Goal: Transaction & Acquisition: Purchase product/service

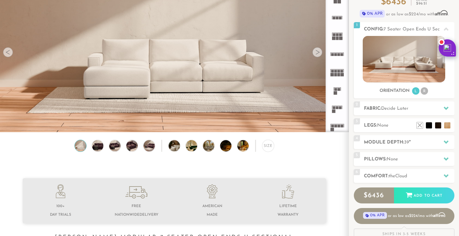
scroll to position [65, 0]
click at [100, 145] on img at bounding box center [97, 145] width 13 height 11
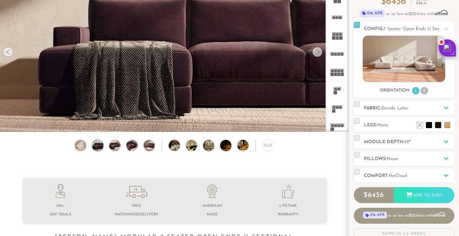
click at [121, 145] on div "Size" at bounding box center [174, 146] width 349 height 15
click at [94, 146] on img at bounding box center [97, 145] width 13 height 11
click at [396, 103] on div "2 Fabric: Decide Later" at bounding box center [404, 108] width 101 height 14
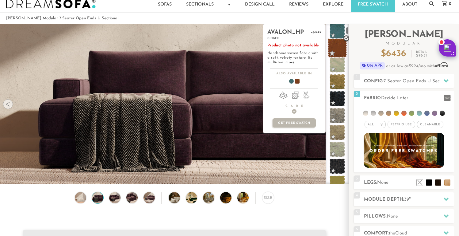
scroll to position [83, 0]
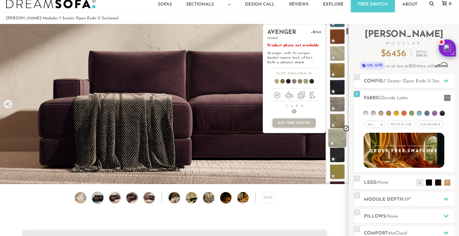
click at [337, 135] on span at bounding box center [337, 137] width 19 height 19
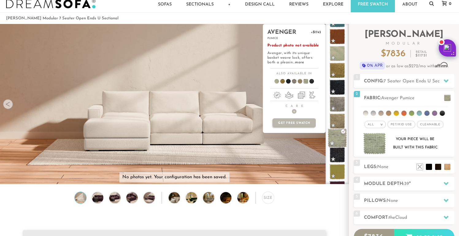
click at [337, 135] on span at bounding box center [337, 137] width 19 height 19
click at [338, 124] on span at bounding box center [337, 120] width 19 height 19
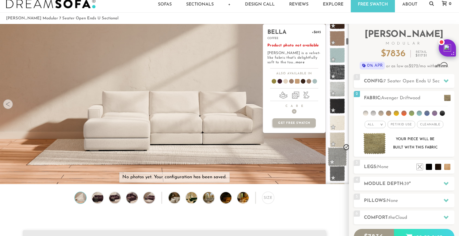
scroll to position [317, 0]
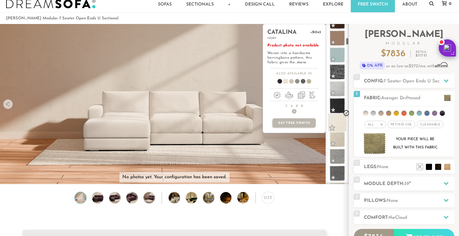
click at [339, 120] on span at bounding box center [337, 122] width 19 height 19
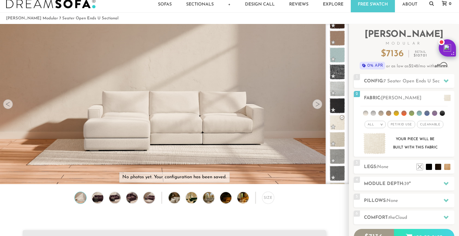
click at [7, 101] on div at bounding box center [8, 104] width 10 height 10
click at [7, 93] on img at bounding box center [174, 54] width 349 height 116
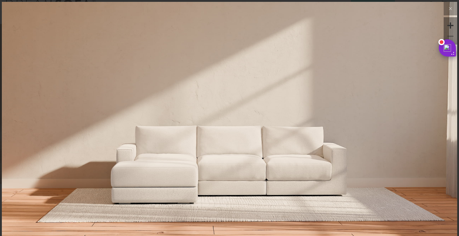
click at [204, 173] on img at bounding box center [230, 230] width 456 height 456
click at [449, 7] on icon at bounding box center [450, 8] width 7 height 7
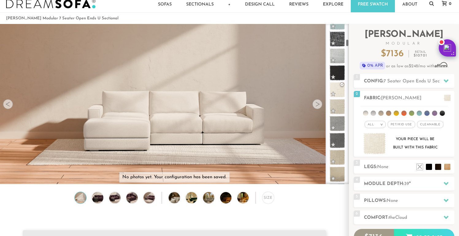
scroll to position [353, 0]
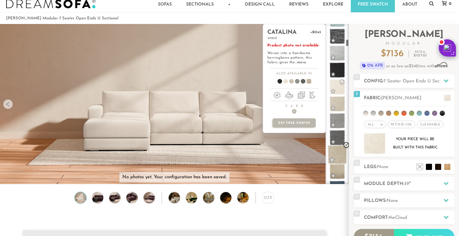
click at [334, 163] on span at bounding box center [337, 154] width 19 height 19
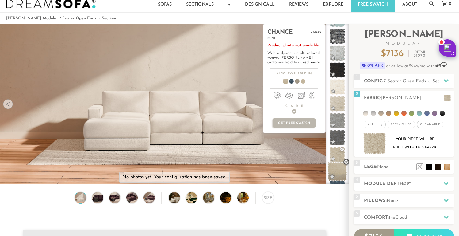
click at [336, 167] on span at bounding box center [337, 171] width 19 height 19
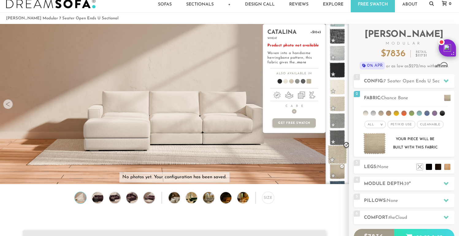
click at [341, 154] on span at bounding box center [337, 154] width 19 height 19
click at [286, 83] on span at bounding box center [284, 82] width 24 height 23
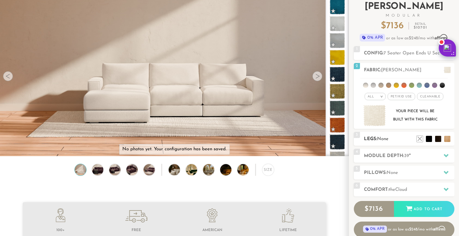
scroll to position [37, 0]
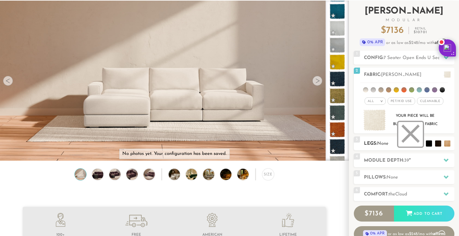
click at [421, 143] on li at bounding box center [411, 134] width 25 height 25
click at [428, 145] on li at bounding box center [420, 134] width 25 height 25
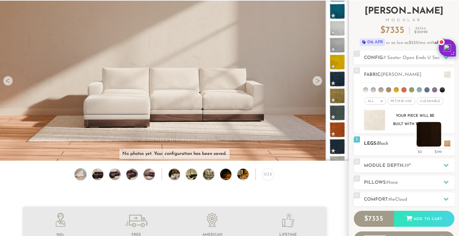
click at [438, 145] on li at bounding box center [429, 134] width 25 height 25
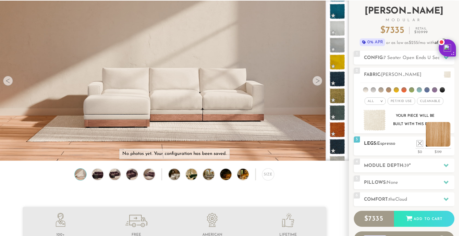
click at [447, 144] on li at bounding box center [438, 134] width 25 height 25
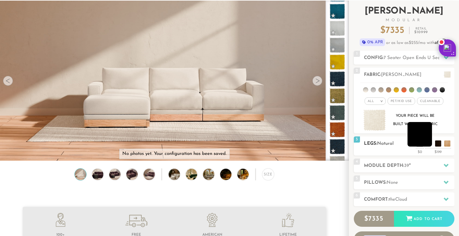
click at [427, 145] on li at bounding box center [420, 134] width 25 height 25
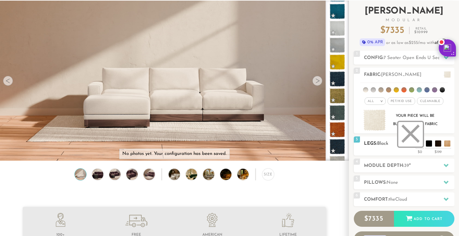
click at [419, 144] on li at bounding box center [411, 134] width 25 height 25
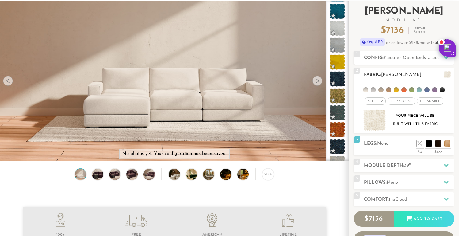
click at [383, 101] on em ">" at bounding box center [382, 100] width 5 height 3
click at [366, 91] on li at bounding box center [365, 89] width 5 height 5
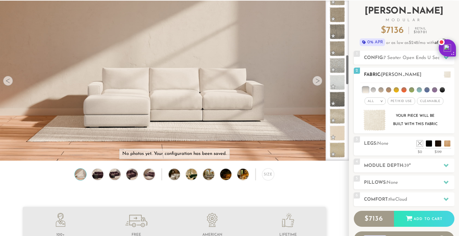
scroll to position [287, 0]
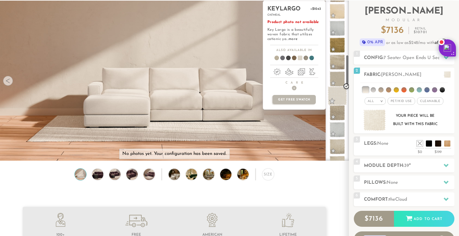
click at [341, 94] on span at bounding box center [337, 95] width 19 height 19
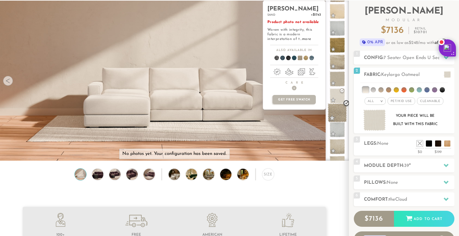
click at [338, 111] on span at bounding box center [337, 112] width 19 height 19
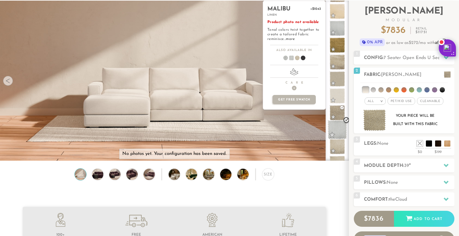
click at [336, 129] on span at bounding box center [337, 129] width 19 height 19
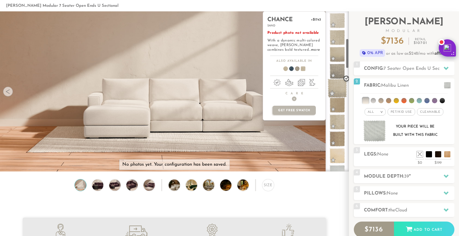
scroll to position [0, 0]
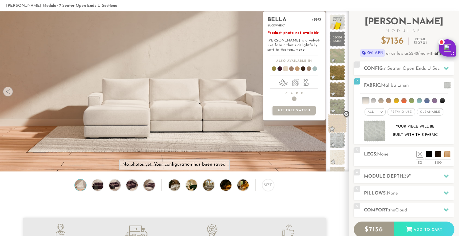
click at [341, 124] on span at bounding box center [337, 123] width 19 height 19
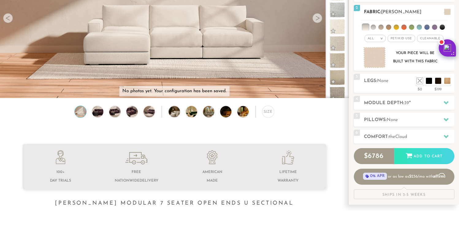
scroll to position [100, 0]
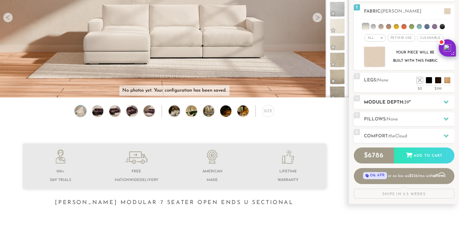
click at [393, 106] on div "4 Module Depth: 39 "" at bounding box center [404, 102] width 101 height 14
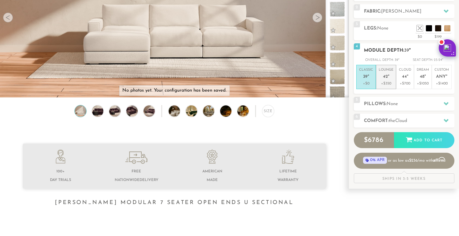
click at [387, 80] on p "Lounge 42 "" at bounding box center [386, 73] width 15 height 13
click at [397, 107] on div "5 Pillows: None" at bounding box center [404, 104] width 101 height 14
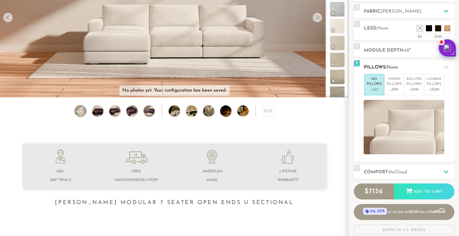
click at [392, 68] on span "None" at bounding box center [392, 67] width 11 height 5
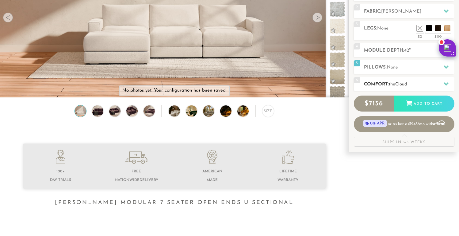
click at [416, 82] on h2 "Comfort: the Cloud" at bounding box center [409, 84] width 91 height 7
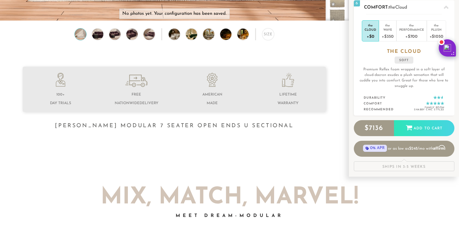
scroll to position [177, 0]
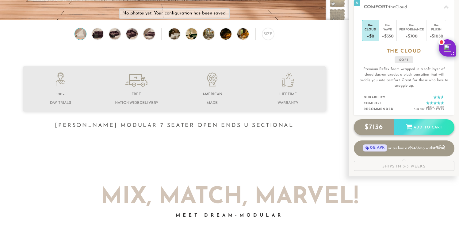
click at [406, 132] on div "Add to Cart" at bounding box center [424, 127] width 60 height 17
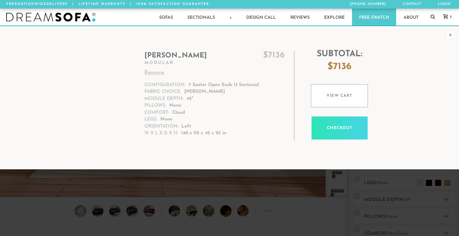
scroll to position [0, 0]
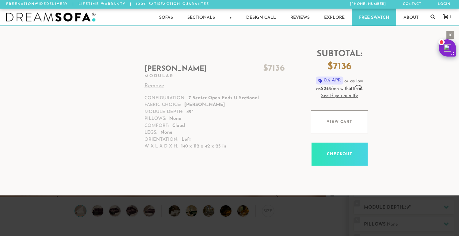
click at [453, 36] on div "x" at bounding box center [450, 35] width 8 height 8
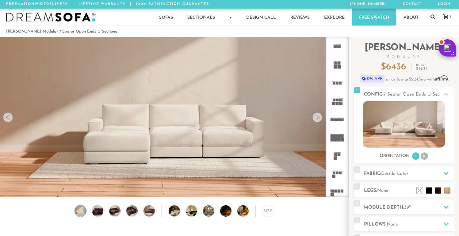
click at [7, 112] on img at bounding box center [174, 67] width 349 height 116
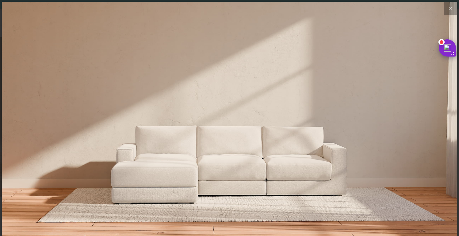
click at [7, 112] on img at bounding box center [230, 78] width 456 height 152
click at [453, 12] on icon at bounding box center [450, 8] width 7 height 7
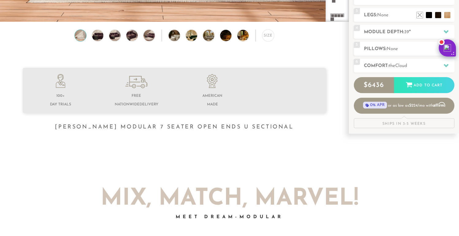
scroll to position [177, 0]
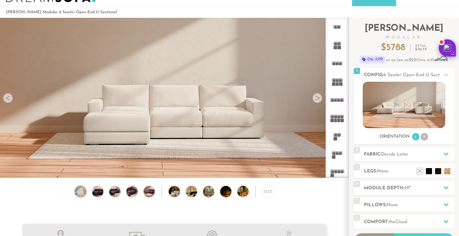
scroll to position [19, 0]
click at [415, 105] on img at bounding box center [404, 105] width 83 height 46
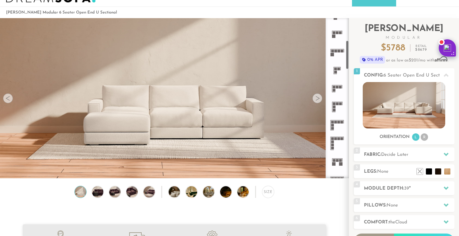
scroll to position [121, 0]
click at [339, 122] on rect at bounding box center [339, 121] width 3 height 3
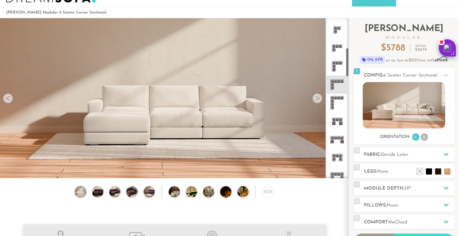
scroll to position [168, 0]
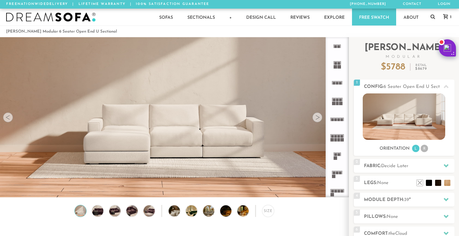
scroll to position [6802, 459]
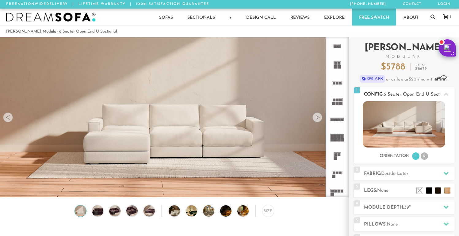
click at [427, 155] on li "R" at bounding box center [424, 155] width 7 height 7
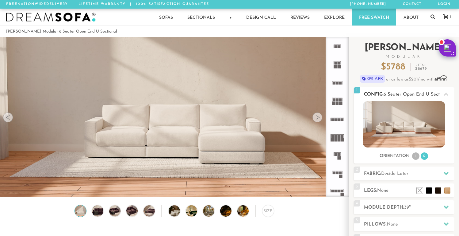
click at [418, 156] on li "L" at bounding box center [415, 155] width 7 height 7
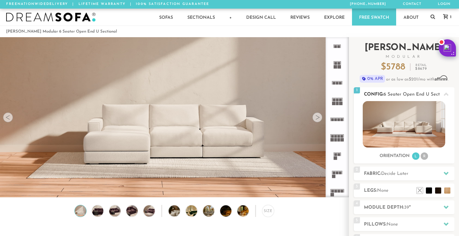
click at [430, 156] on div "Orientation L R" at bounding box center [404, 156] width 101 height 8
click at [425, 156] on li "R" at bounding box center [424, 155] width 7 height 7
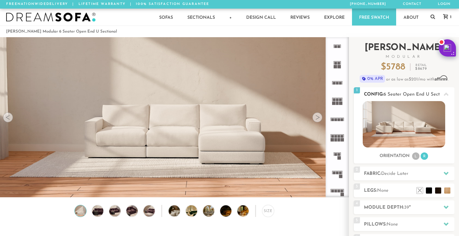
click at [416, 156] on li "L" at bounding box center [415, 155] width 7 height 7
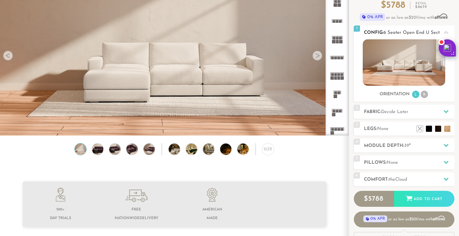
scroll to position [63, 0]
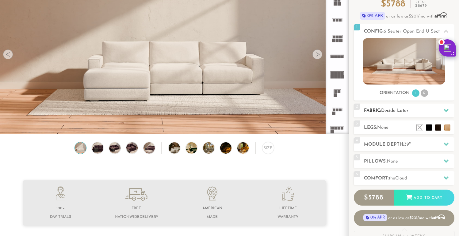
click at [418, 110] on h2 "Fabric: Decide Later" at bounding box center [409, 110] width 91 height 7
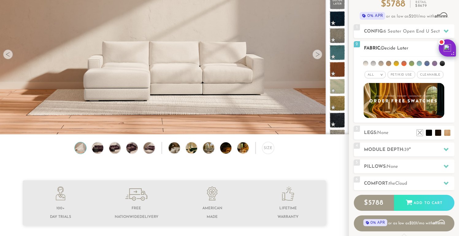
click at [365, 65] on li at bounding box center [365, 63] width 5 height 5
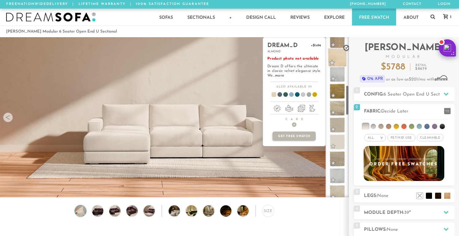
scroll to position [289, 0]
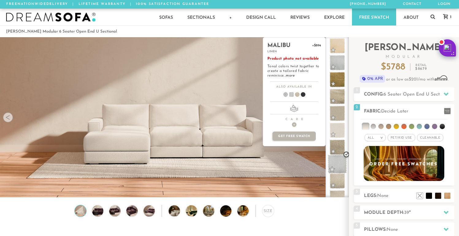
click at [338, 168] on span at bounding box center [337, 163] width 19 height 19
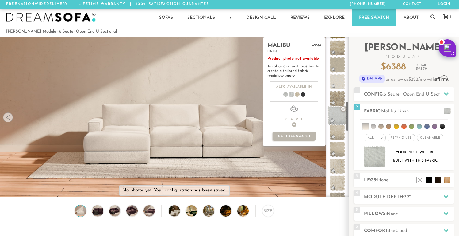
scroll to position [340, 0]
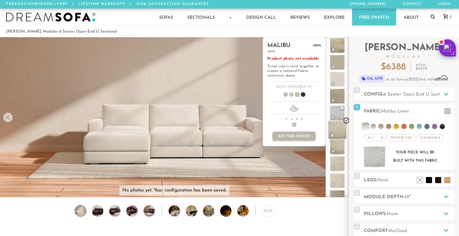
click at [341, 129] on span at bounding box center [337, 129] width 19 height 19
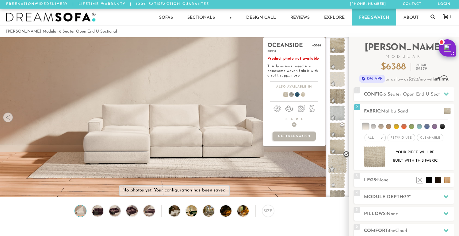
click at [344, 160] on span at bounding box center [337, 163] width 19 height 19
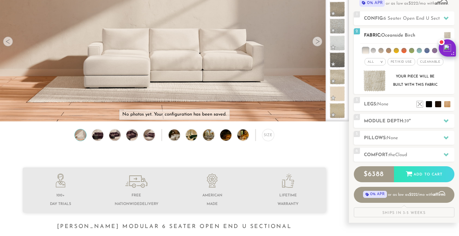
scroll to position [77, 0]
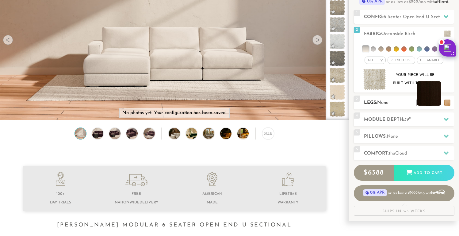
click at [438, 101] on li at bounding box center [429, 93] width 25 height 25
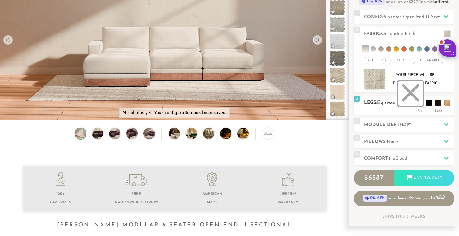
click at [420, 105] on li at bounding box center [411, 93] width 25 height 25
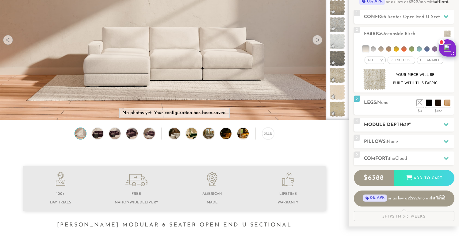
click at [414, 125] on h2 "Module Depth: 39 "" at bounding box center [409, 124] width 91 height 7
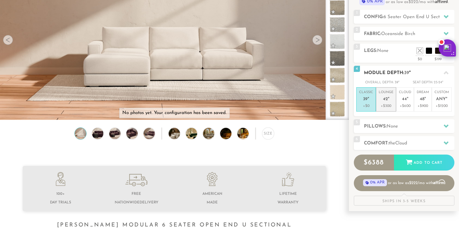
click at [388, 100] on em """ at bounding box center [389, 99] width 2 height 5
click at [404, 122] on div "5 Pillows: None" at bounding box center [404, 126] width 101 height 14
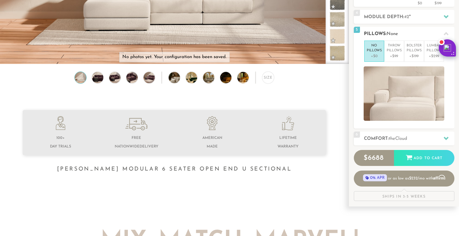
scroll to position [134, 0]
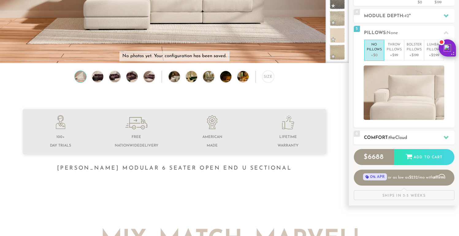
click at [417, 137] on h2 "Comfort: the Cloud" at bounding box center [409, 137] width 91 height 7
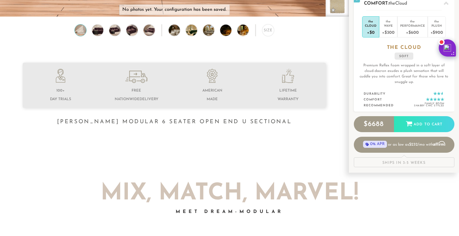
scroll to position [186, 0]
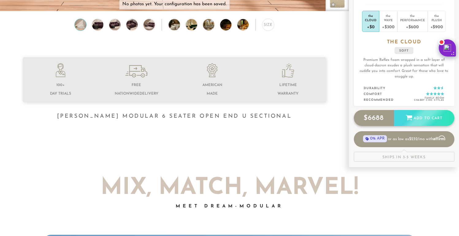
click at [427, 122] on div "Add to Cart" at bounding box center [424, 118] width 60 height 17
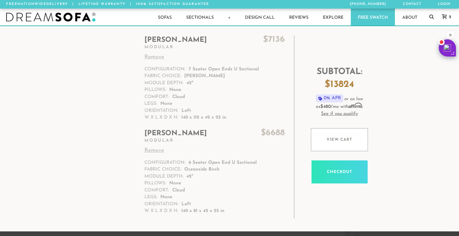
click at [160, 57] on link "Remove" at bounding box center [215, 57] width 141 height 8
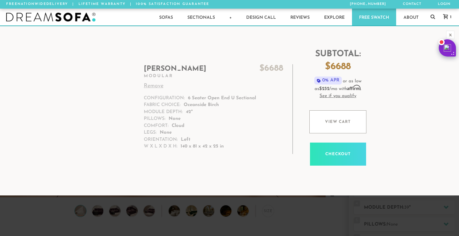
scroll to position [6802, 459]
click at [0, 235] on div at bounding box center [0, 236] width 0 height 0
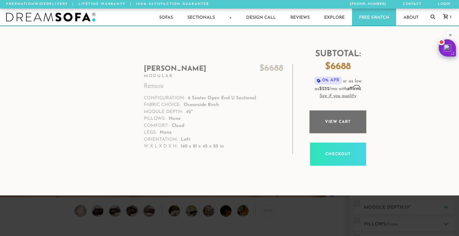
click at [352, 131] on link "View cart" at bounding box center [338, 121] width 57 height 23
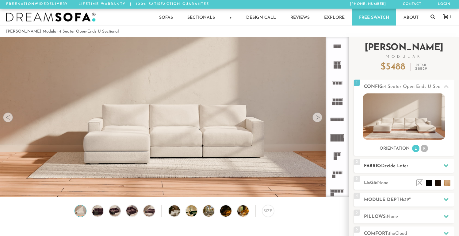
scroll to position [6802, 459]
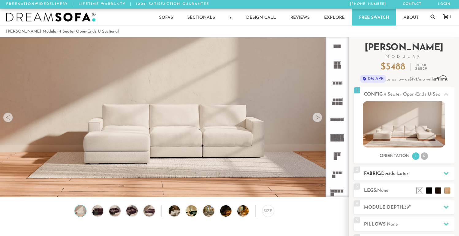
click at [407, 171] on span "Decide Later" at bounding box center [394, 173] width 27 height 5
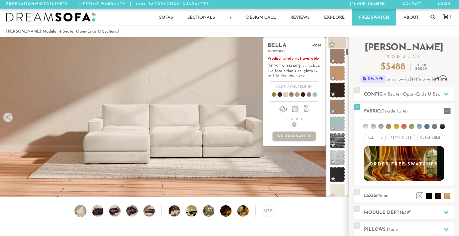
scroll to position [273, 0]
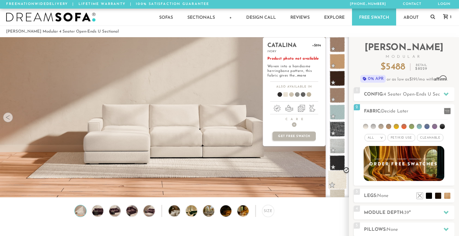
click at [338, 179] on span at bounding box center [337, 179] width 19 height 19
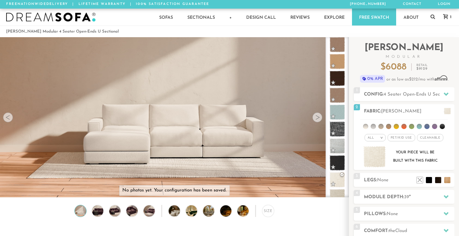
click at [450, 21] on div "1" at bounding box center [445, 17] width 17 height 17
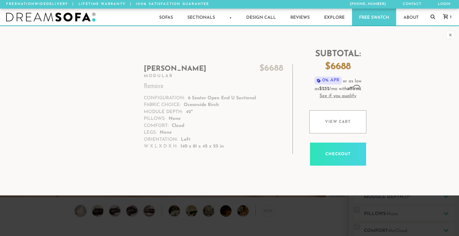
click at [450, 17] on span "1" at bounding box center [450, 17] width 3 height 4
click at [453, 35] on div "x" at bounding box center [450, 35] width 8 height 8
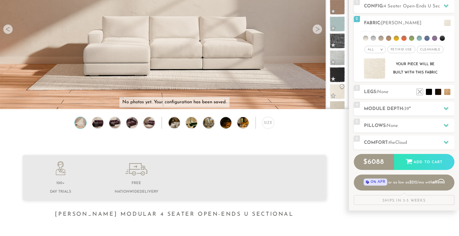
scroll to position [0, 0]
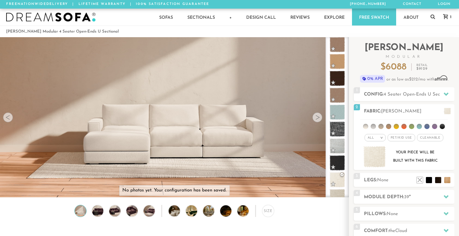
click at [448, 16] on icon at bounding box center [445, 16] width 5 height 5
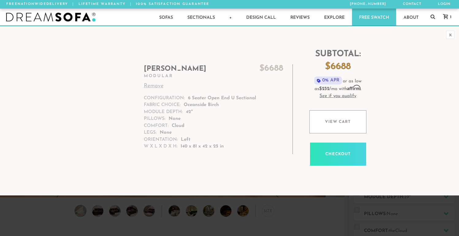
click at [180, 100] on dt "Configuration:" at bounding box center [164, 98] width 41 height 7
click at [171, 68] on h2 "Landon $ 6688" at bounding box center [214, 69] width 140 height 10
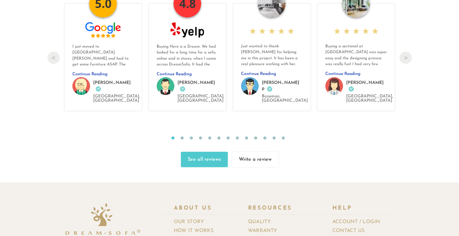
scroll to position [6615, 0]
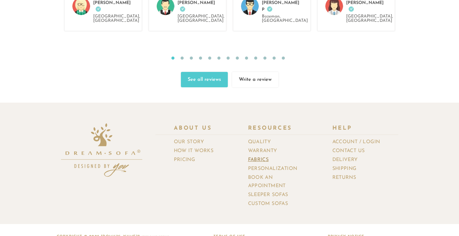
click at [268, 155] on link "Fabrics" at bounding box center [260, 159] width 25 height 9
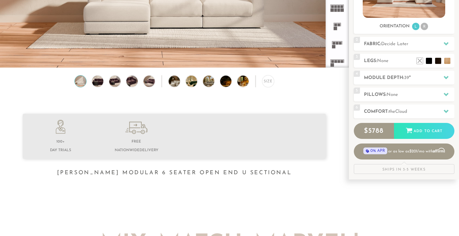
scroll to position [130, 0]
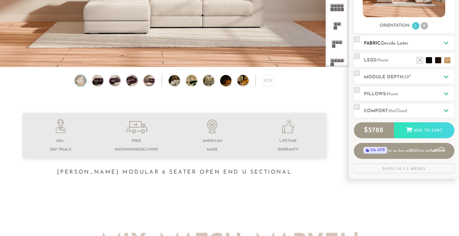
click at [399, 44] on span "Decide Later" at bounding box center [394, 43] width 27 height 5
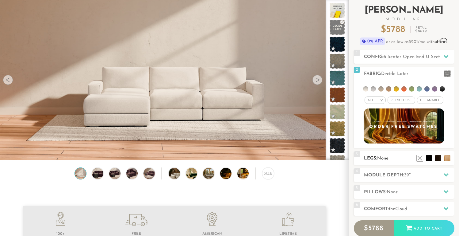
scroll to position [21, 0]
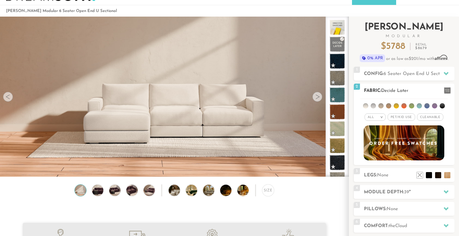
click at [366, 105] on li at bounding box center [365, 105] width 5 height 5
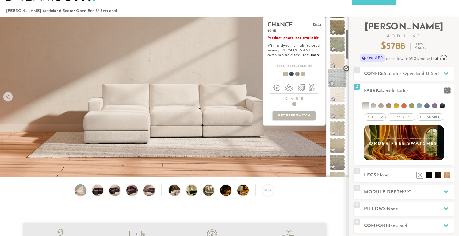
scroll to position [68, 0]
click at [340, 98] on span at bounding box center [337, 94] width 19 height 19
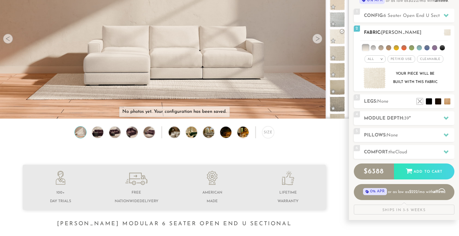
scroll to position [79, 0]
click at [403, 103] on h2 "Legs: None" at bounding box center [409, 101] width 91 height 7
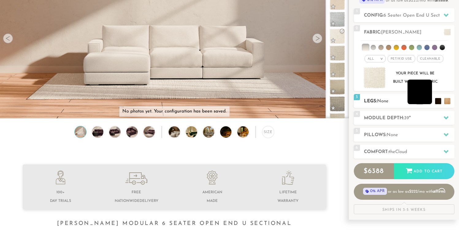
click at [427, 103] on li at bounding box center [420, 91] width 25 height 25
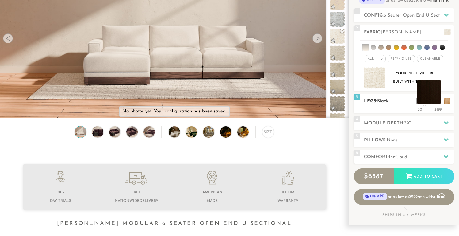
click at [436, 102] on li at bounding box center [429, 91] width 25 height 25
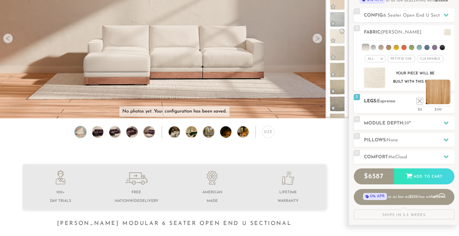
click at [445, 103] on li at bounding box center [438, 91] width 25 height 25
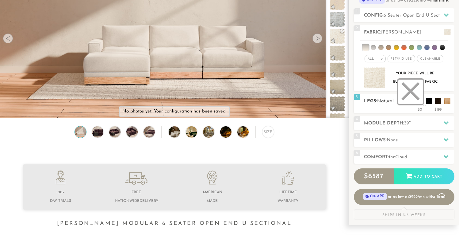
click at [420, 102] on li at bounding box center [411, 91] width 25 height 25
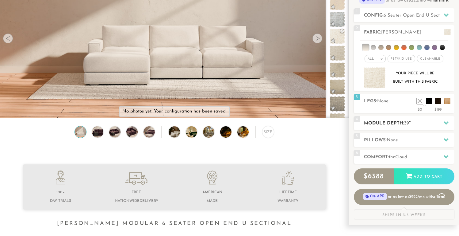
click at [409, 121] on span "39" at bounding box center [406, 123] width 5 height 5
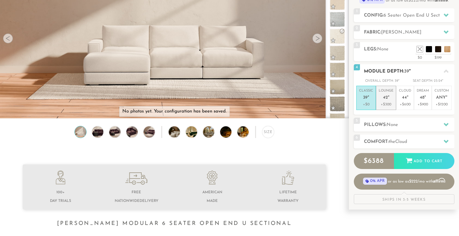
click at [392, 105] on p "+$300" at bounding box center [386, 105] width 15 height 6
click at [397, 119] on div "5 Pillows: None" at bounding box center [404, 125] width 101 height 14
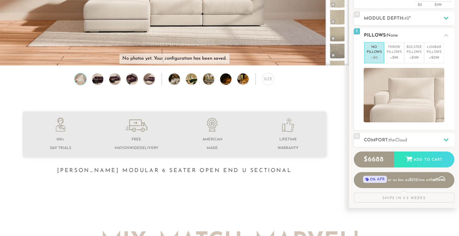
scroll to position [137, 0]
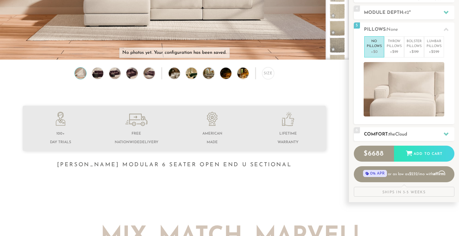
click at [395, 134] on span "the" at bounding box center [392, 134] width 6 height 5
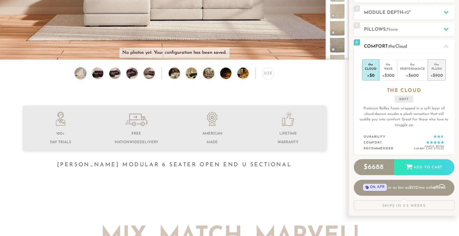
click at [438, 71] on div "+$900" at bounding box center [437, 75] width 13 height 9
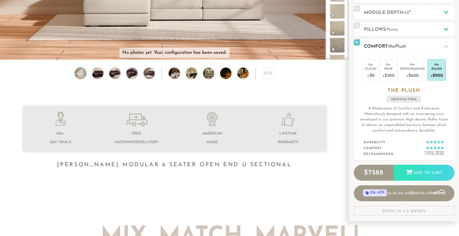
scroll to position [131, 0]
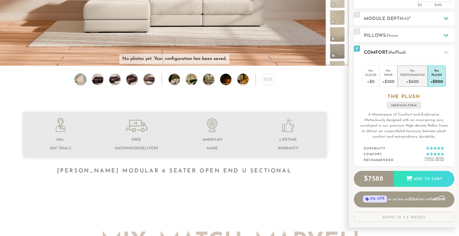
click at [417, 77] on div "+$600" at bounding box center [412, 81] width 25 height 9
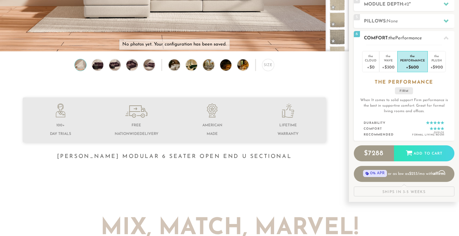
scroll to position [140, 0]
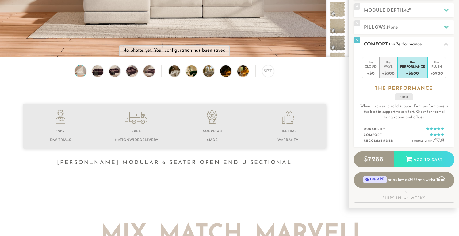
click at [388, 76] on div "+$300" at bounding box center [388, 72] width 12 height 9
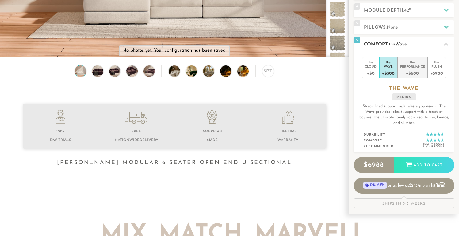
click at [404, 74] on div "+$600" at bounding box center [412, 72] width 25 height 9
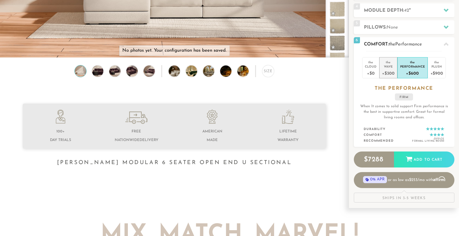
click at [387, 75] on div "+$300" at bounding box center [388, 72] width 12 height 9
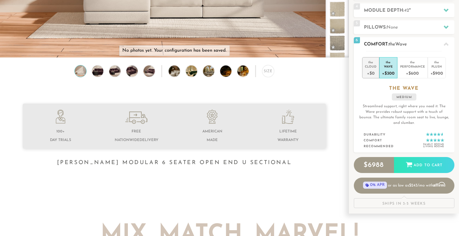
click at [372, 71] on div "+$0" at bounding box center [371, 72] width 12 height 9
click at [388, 71] on div "+$300" at bounding box center [388, 72] width 12 height 9
click at [431, 70] on div "+$900" at bounding box center [437, 72] width 13 height 9
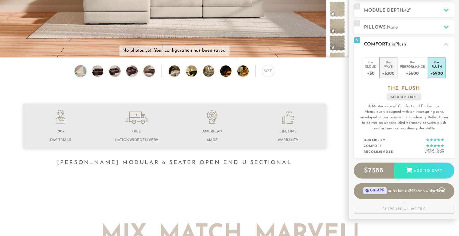
click at [394, 69] on div "+$300" at bounding box center [388, 72] width 12 height 9
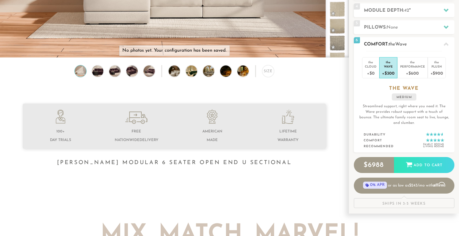
scroll to position [147, 0]
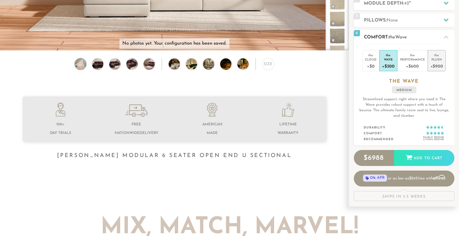
click at [435, 65] on div "+$900" at bounding box center [437, 65] width 13 height 9
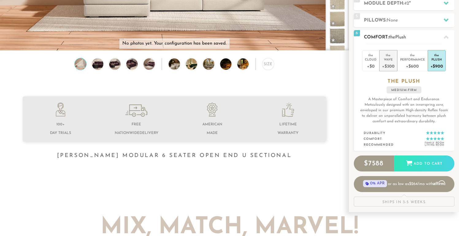
click at [395, 59] on li "the Wave +$300" at bounding box center [389, 60] width 18 height 21
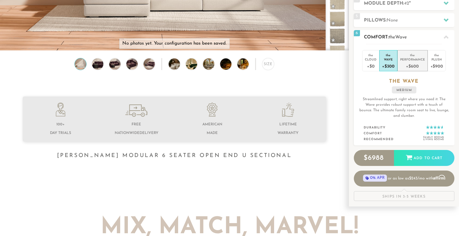
click at [411, 57] on div "Performance" at bounding box center [412, 59] width 25 height 4
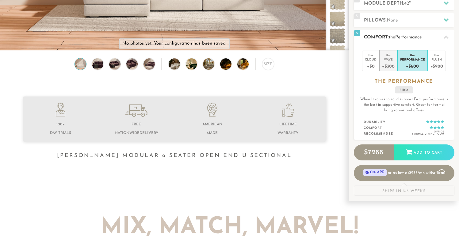
click at [386, 57] on div "Wave" at bounding box center [388, 59] width 12 height 4
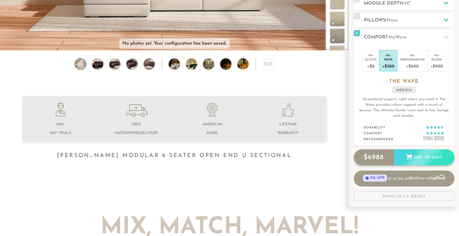
click at [419, 160] on div "$ 6988 Add to Cart" at bounding box center [404, 157] width 101 height 16
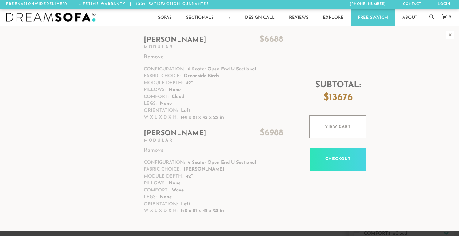
scroll to position [0, 0]
